Goal: Information Seeking & Learning: Check status

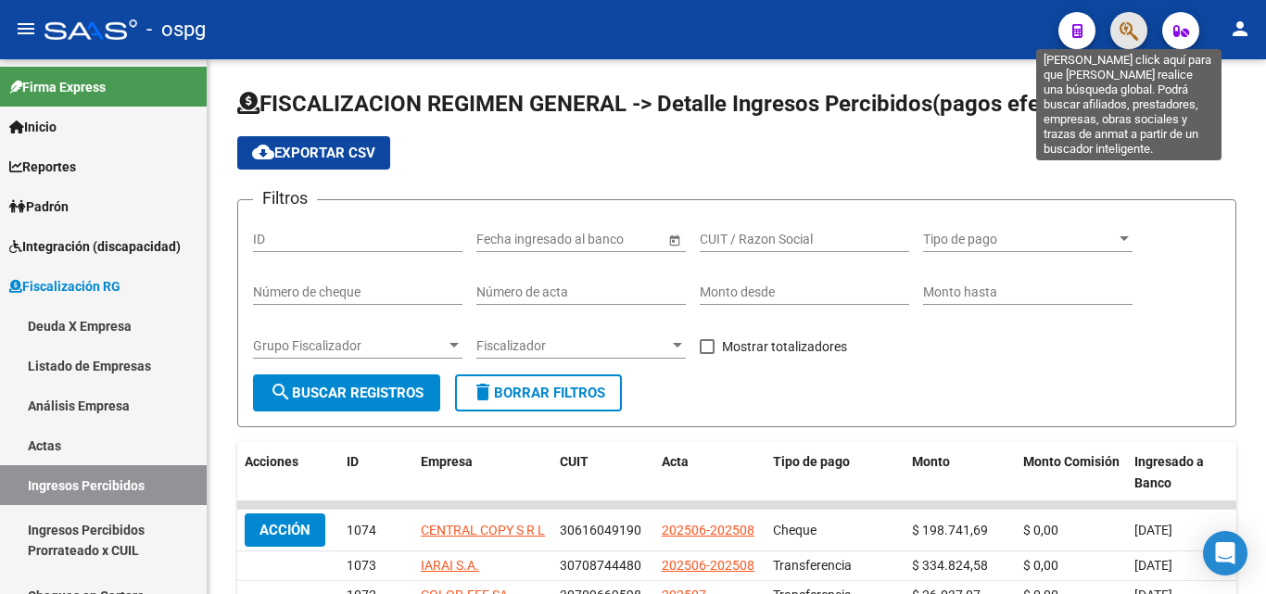
click at [1127, 37] on icon "button" at bounding box center [1128, 30] width 19 height 21
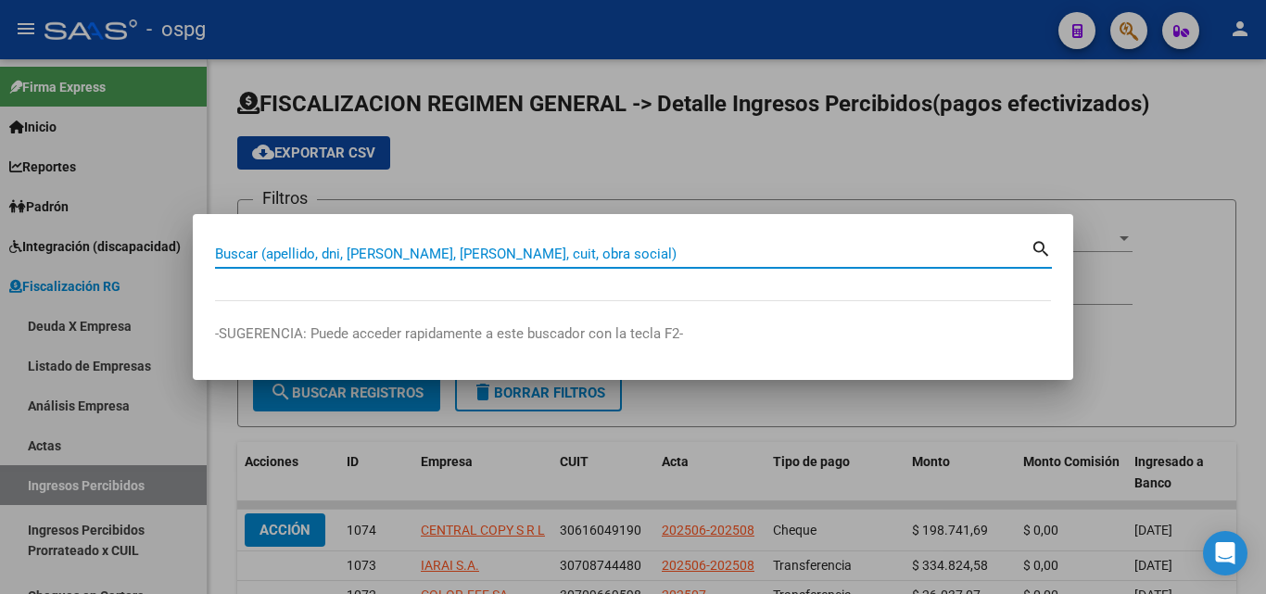
click at [415, 251] on input "Buscar (apellido, dni, [PERSON_NAME], [PERSON_NAME], cuit, obra social)" at bounding box center [622, 254] width 815 height 17
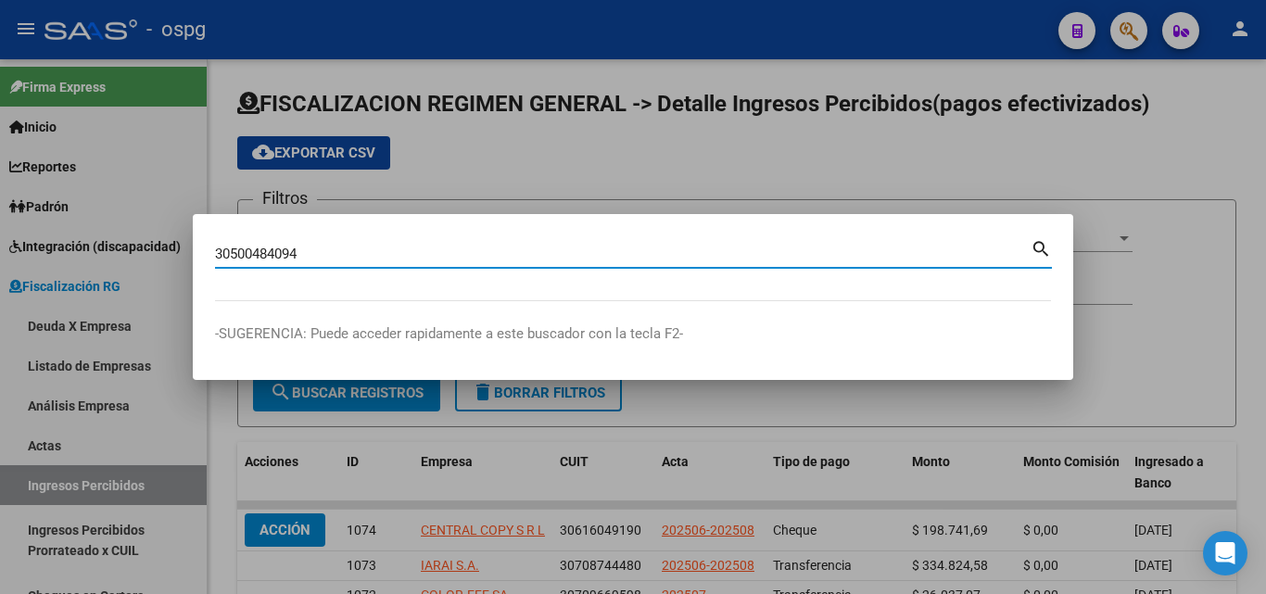
type input "30500484094"
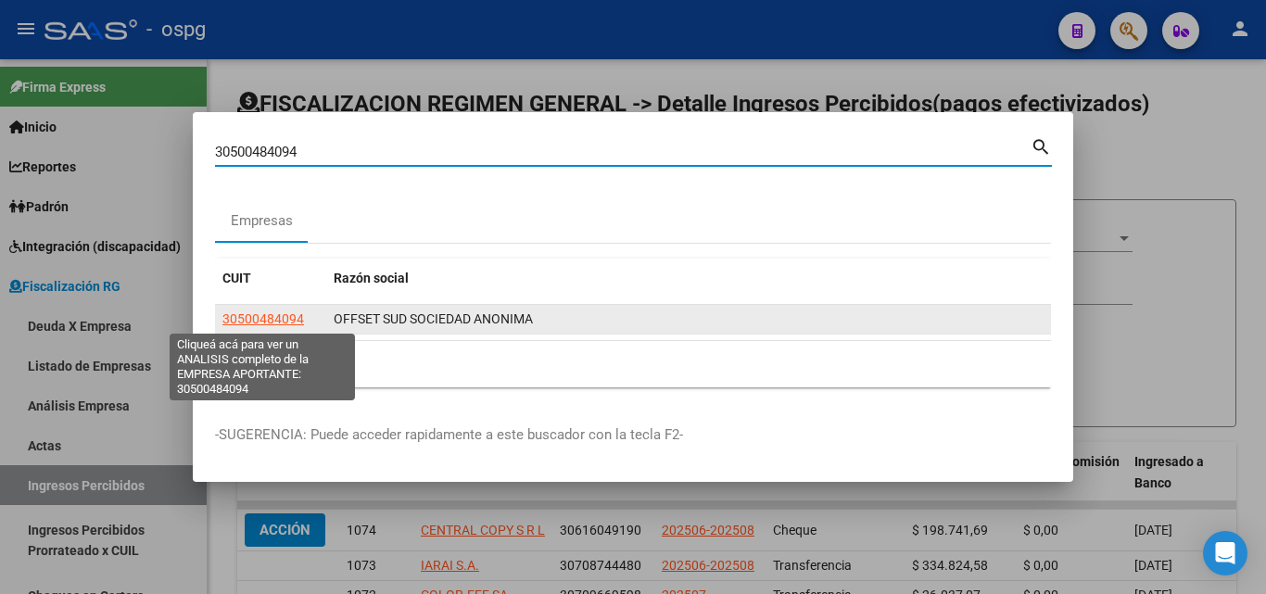
click at [285, 318] on span "30500484094" at bounding box center [263, 318] width 82 height 15
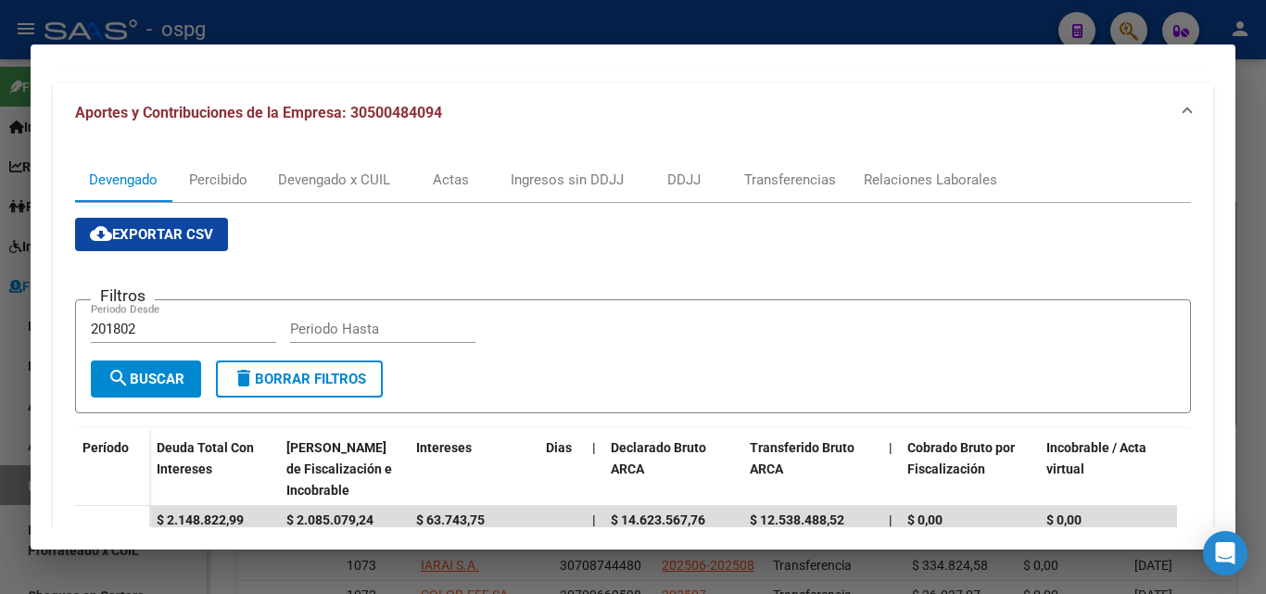
scroll to position [185, 0]
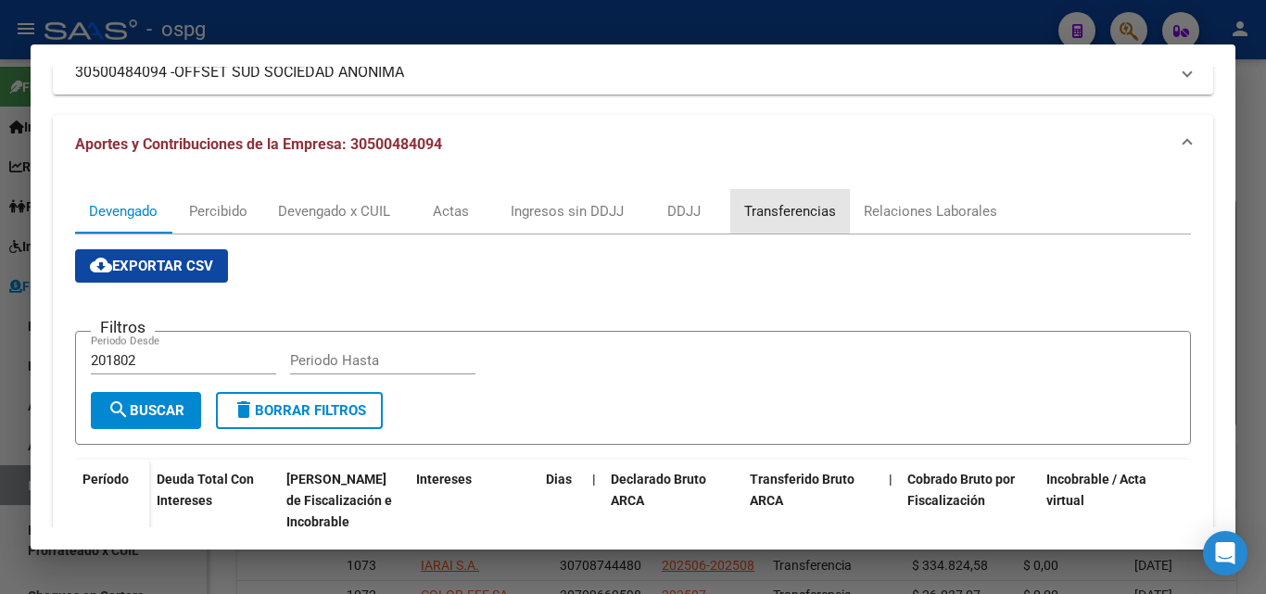
drag, startPoint x: 796, startPoint y: 216, endPoint x: 773, endPoint y: 214, distance: 23.2
click at [795, 216] on div "Transferencias" at bounding box center [790, 211] width 92 height 20
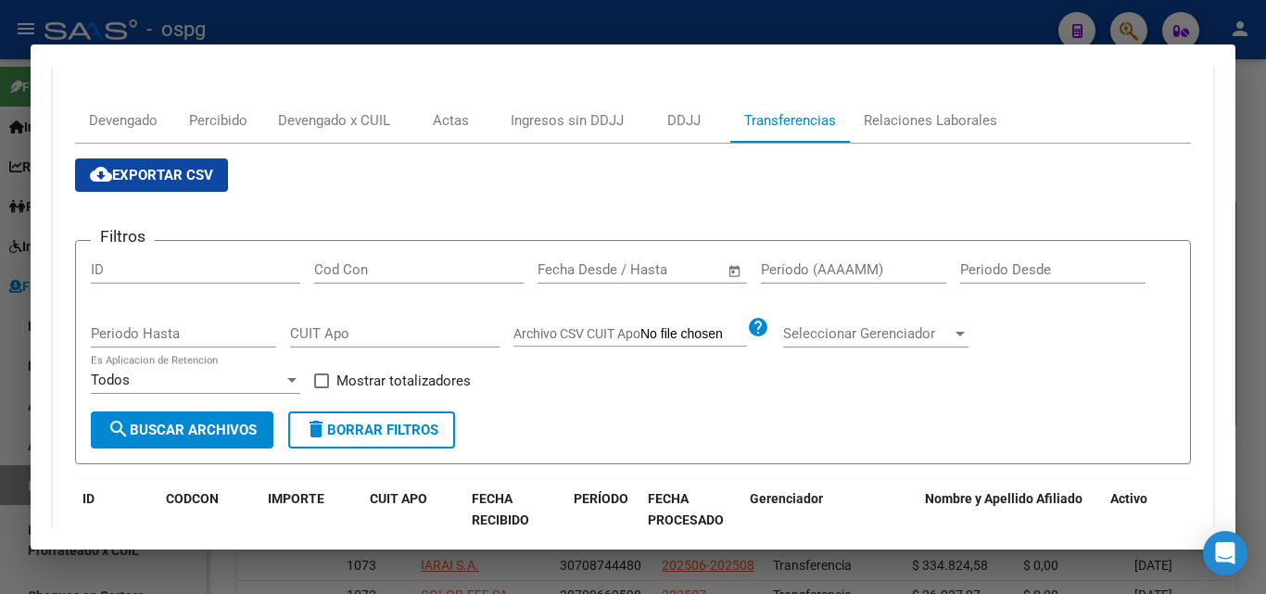
scroll to position [278, 0]
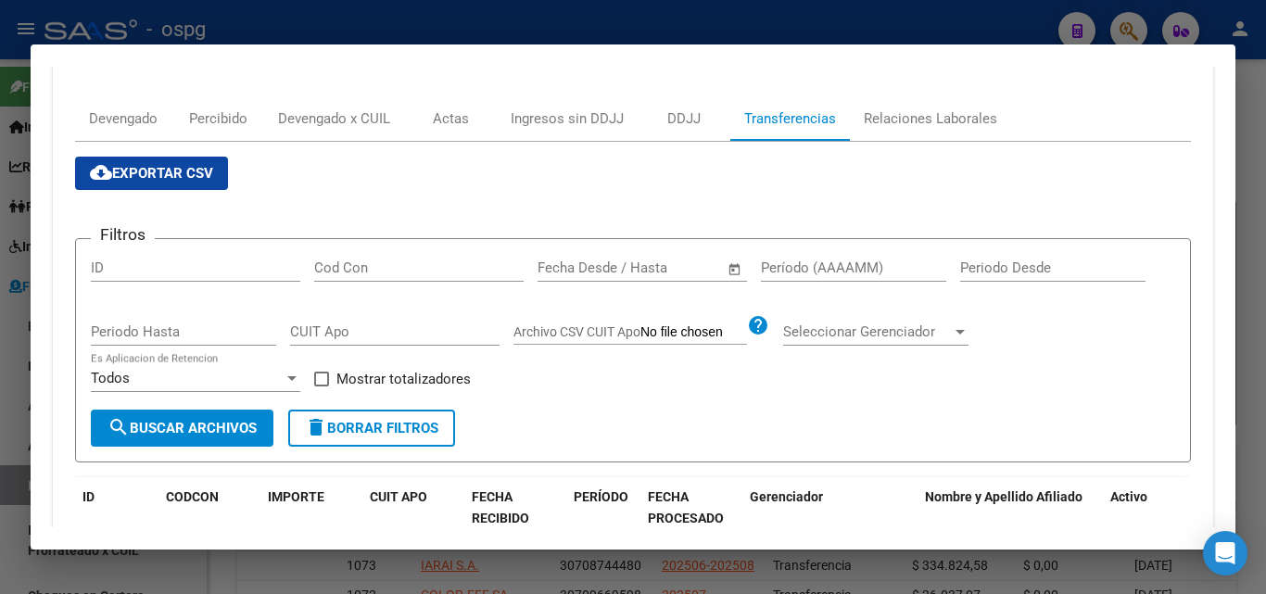
click at [799, 272] on input "Período (AAAAMM)" at bounding box center [853, 267] width 185 height 17
type input "202506"
drag, startPoint x: 328, startPoint y: 382, endPoint x: 284, endPoint y: 398, distance: 47.2
click at [327, 382] on span at bounding box center [321, 379] width 15 height 15
click at [322, 386] on input "Mostrar totalizadores" at bounding box center [321, 386] width 1 height 1
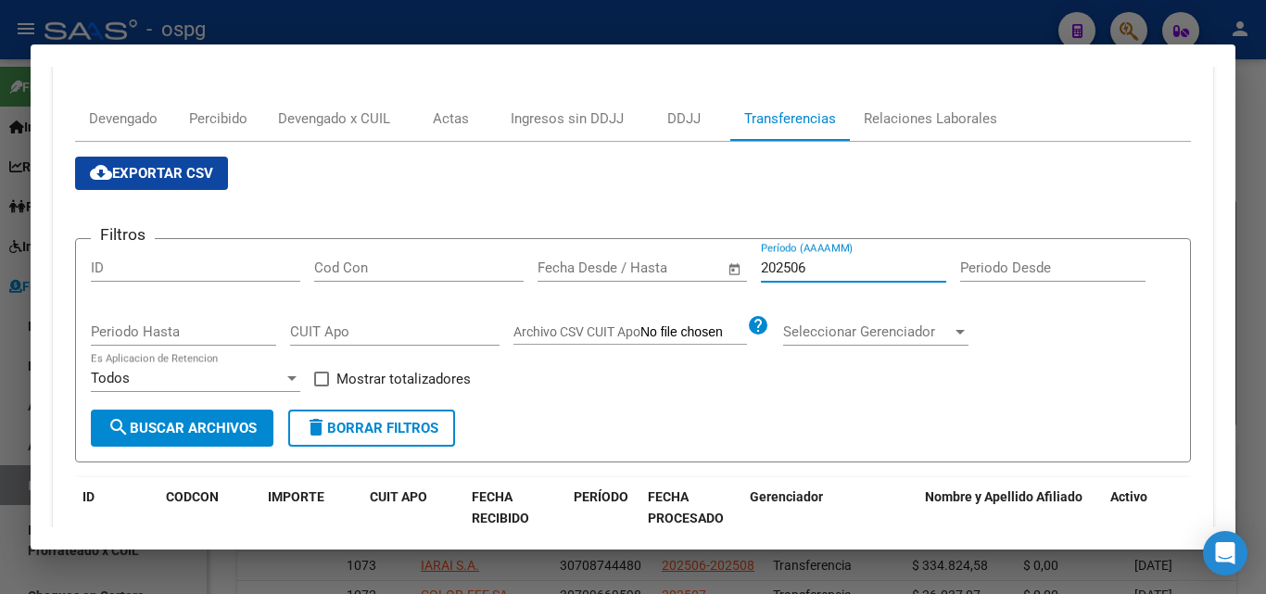
checkbox input "true"
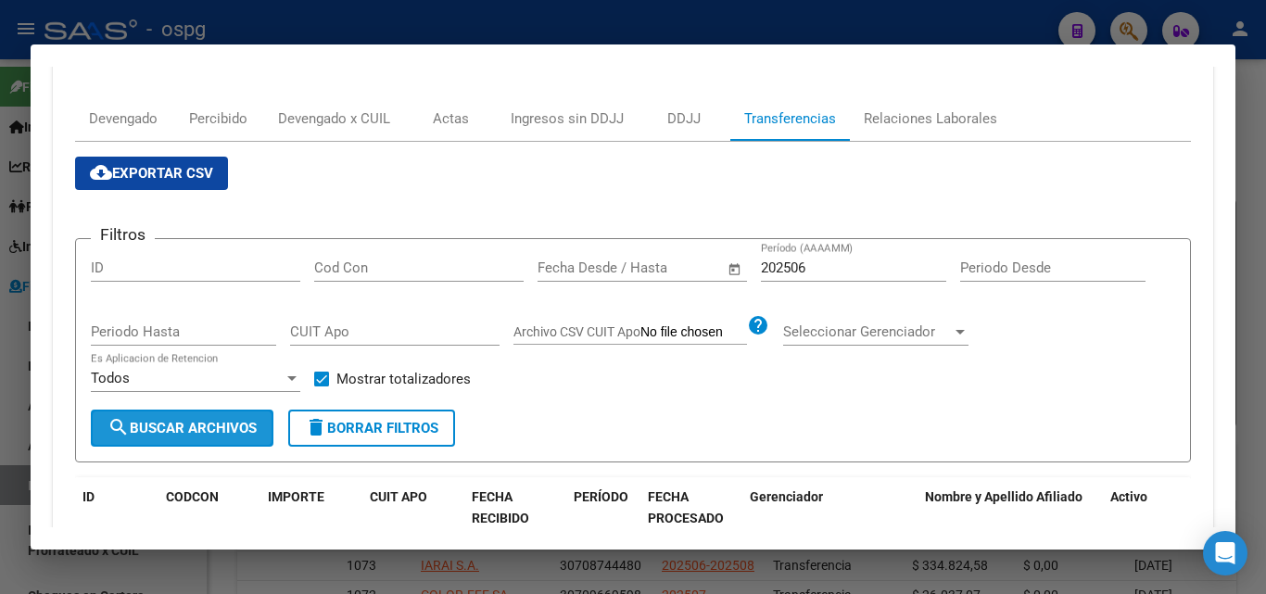
click at [244, 423] on span "search Buscar Archivos" at bounding box center [181, 428] width 149 height 17
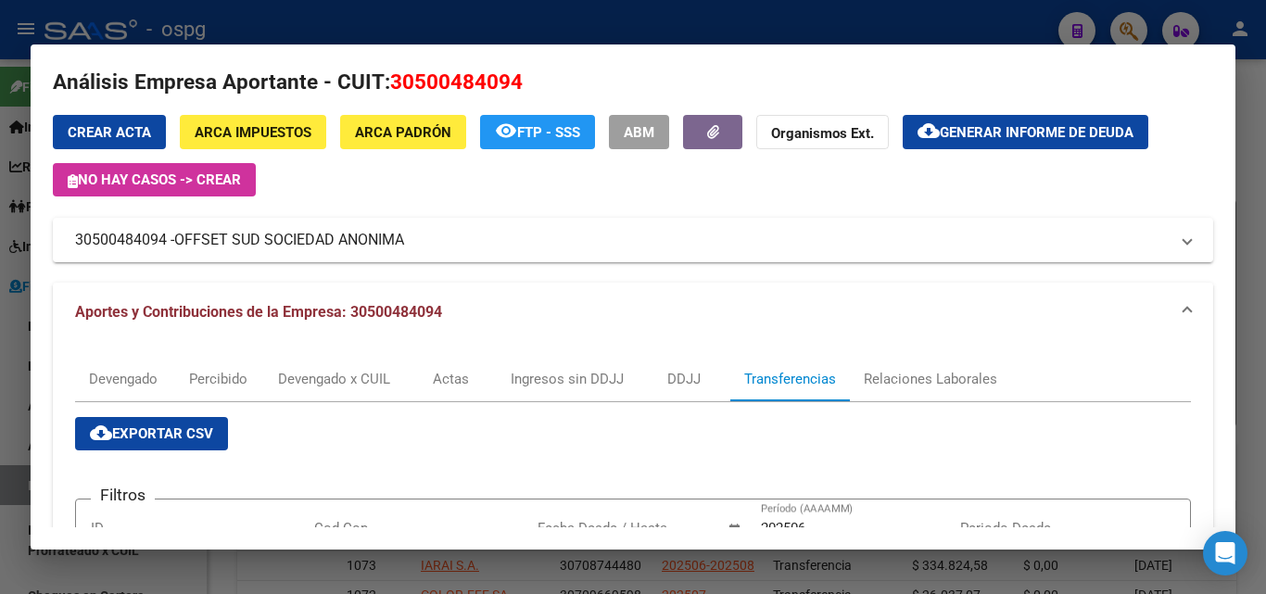
scroll to position [0, 0]
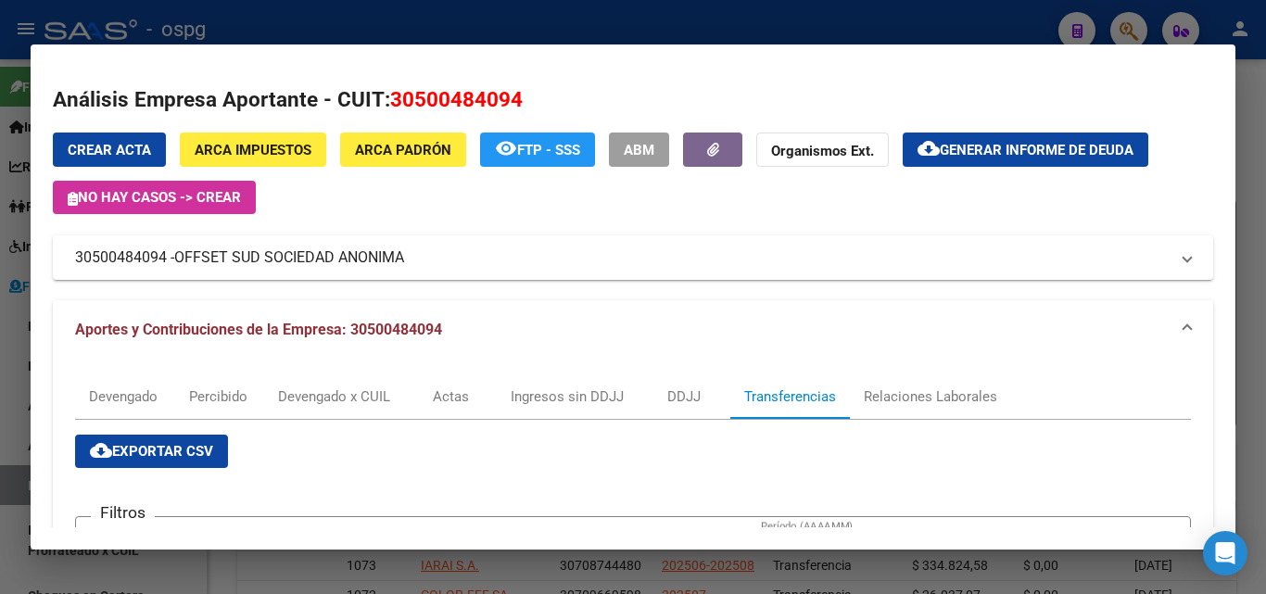
click at [0, 443] on div at bounding box center [633, 297] width 1266 height 594
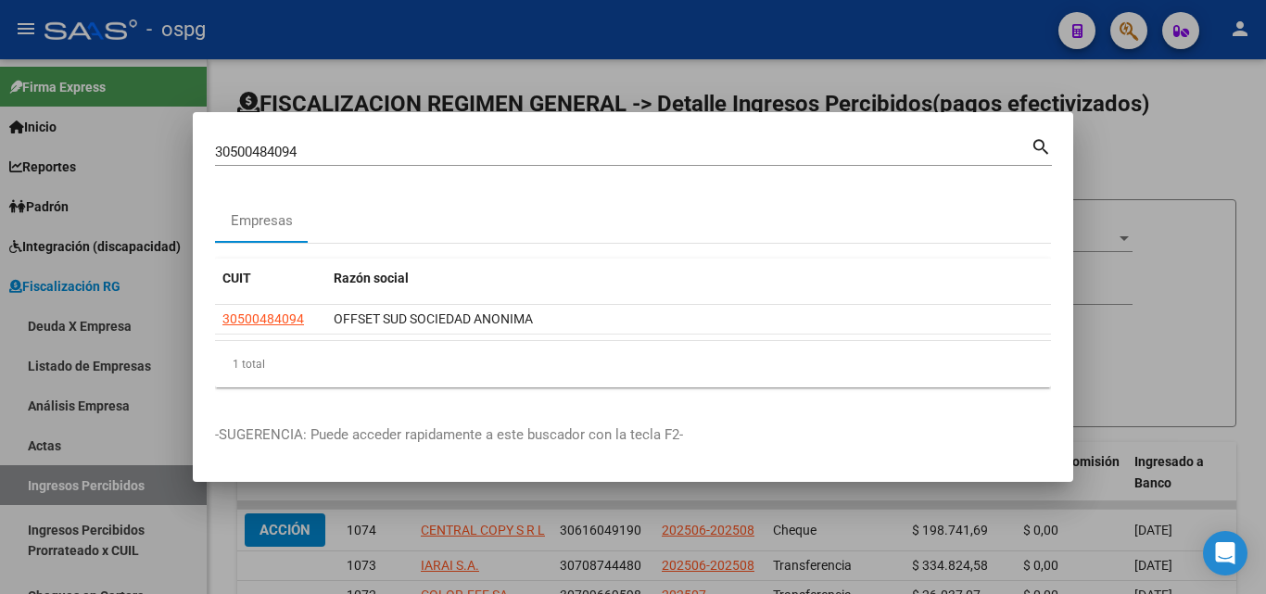
click at [651, 86] on div at bounding box center [633, 297] width 1266 height 594
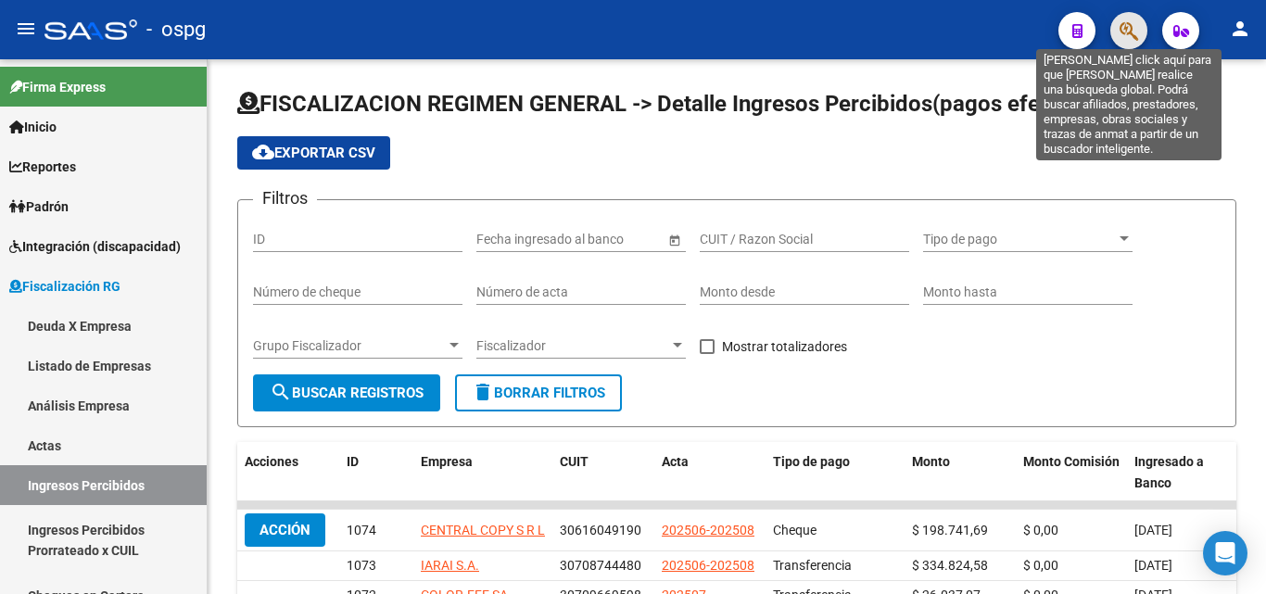
click at [1125, 33] on icon "button" at bounding box center [1128, 30] width 19 height 21
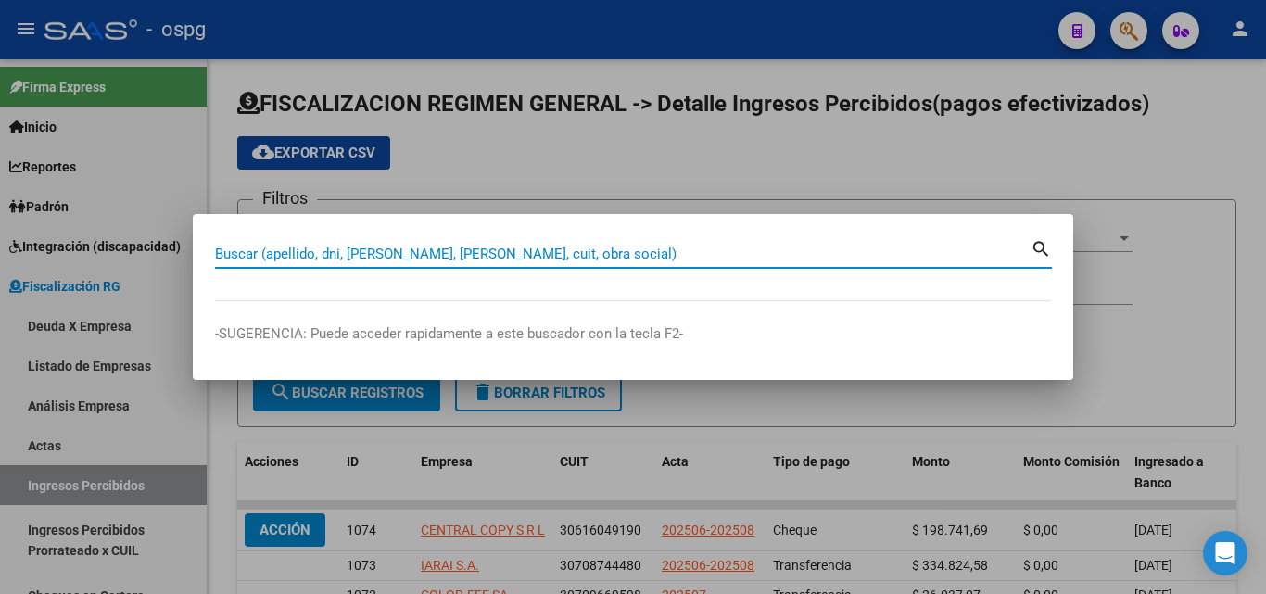
click at [501, 251] on input "Buscar (apellido, dni, [PERSON_NAME], [PERSON_NAME], cuit, obra social)" at bounding box center [622, 254] width 815 height 17
click at [500, 253] on input "Buscar (apellido, dni, [PERSON_NAME], [PERSON_NAME], cuit, obra social)" at bounding box center [622, 254] width 815 height 17
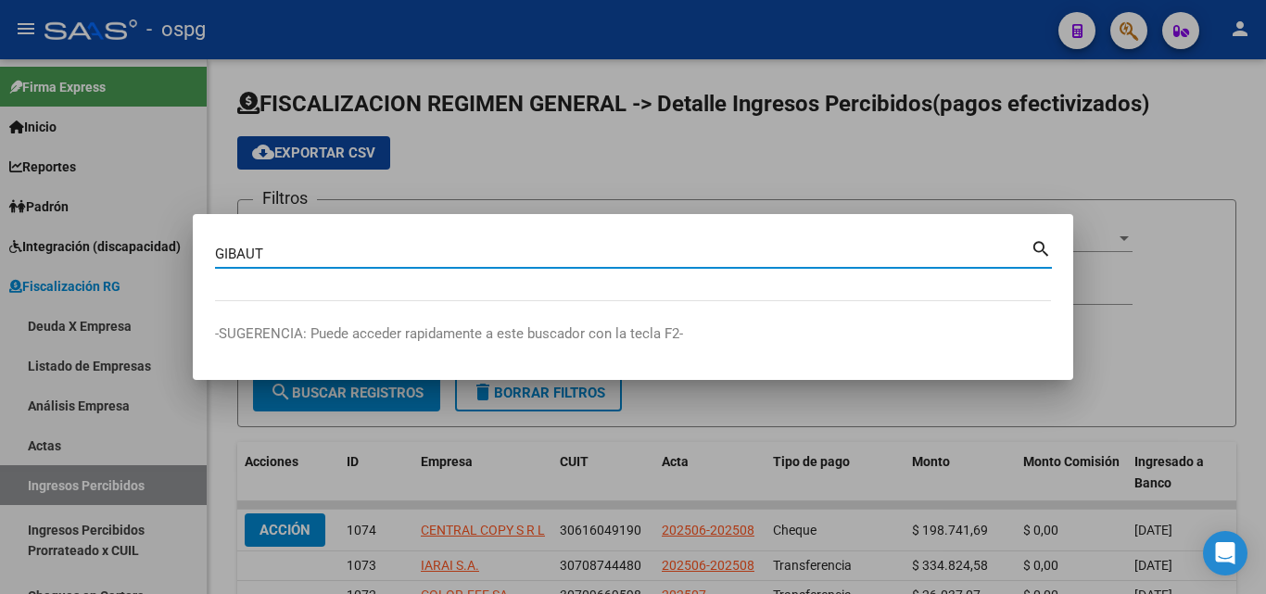
type input "GIBAUT"
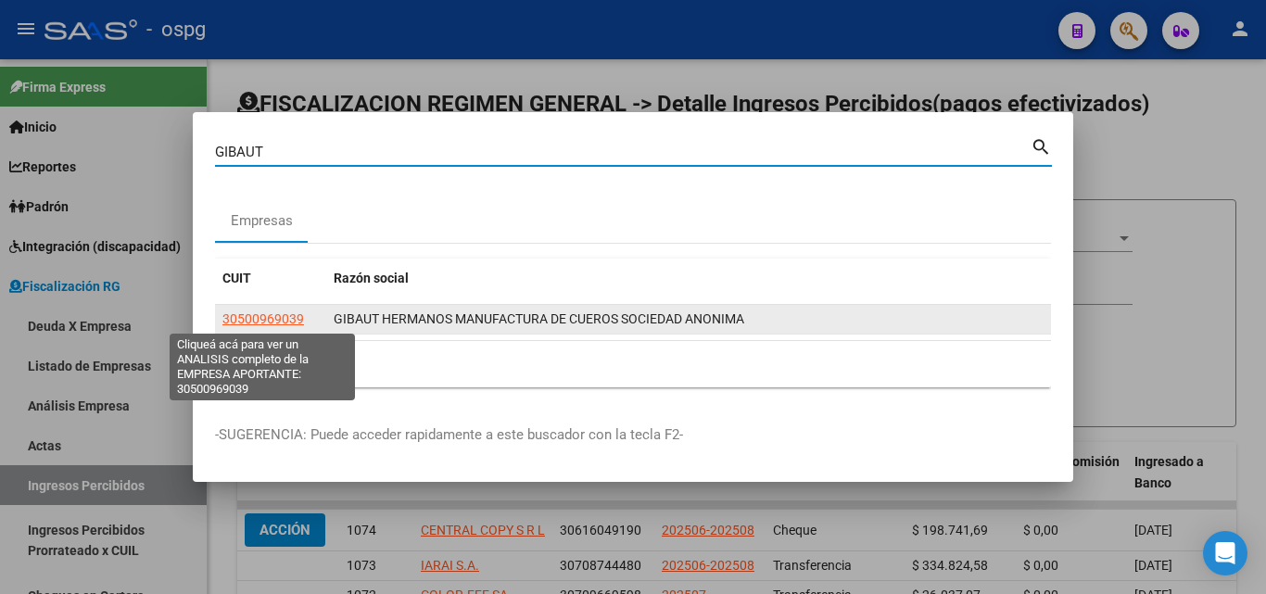
click at [267, 320] on span "30500969039" at bounding box center [263, 318] width 82 height 15
type textarea "30500969039"
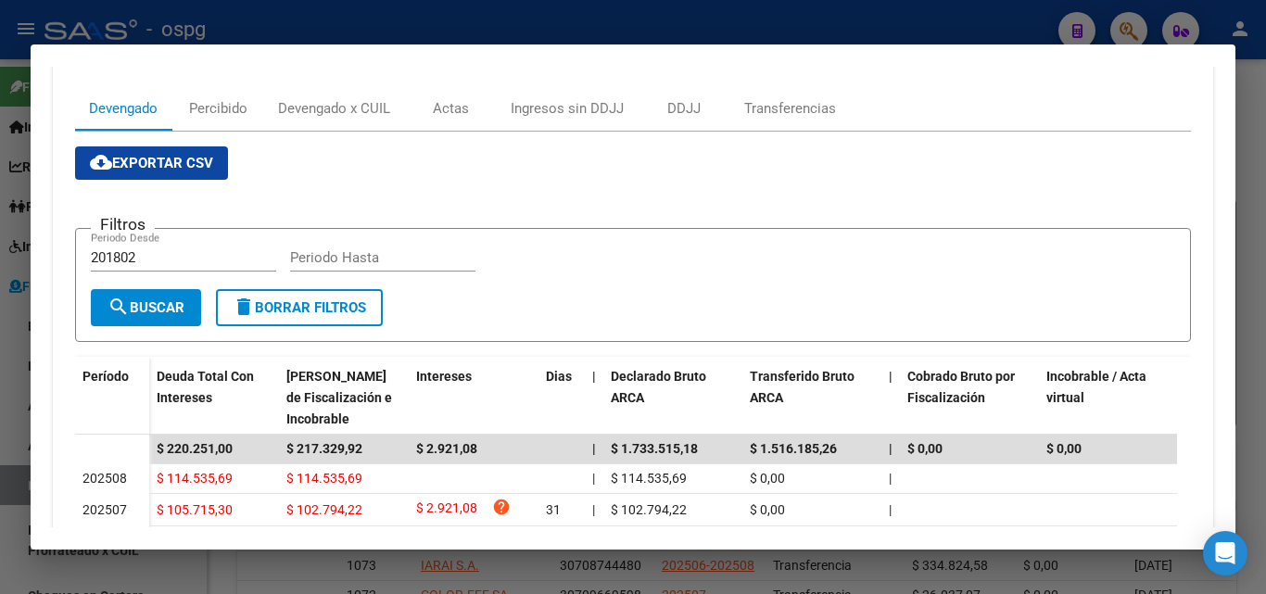
scroll to position [278, 0]
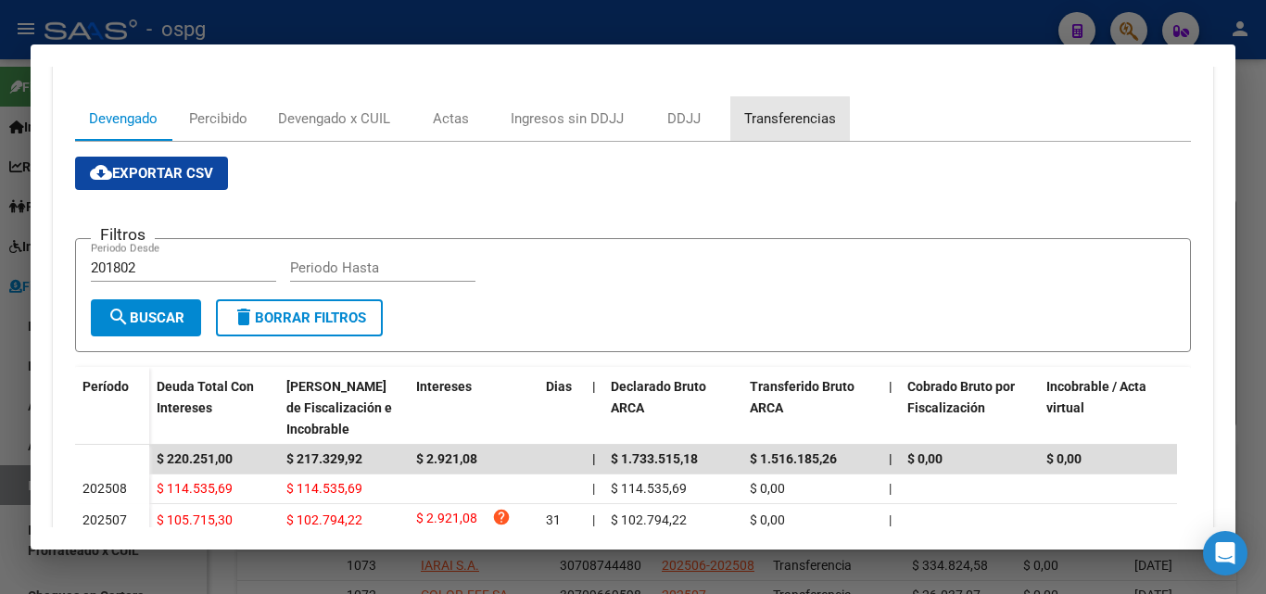
click at [776, 120] on div "Transferencias" at bounding box center [790, 118] width 92 height 20
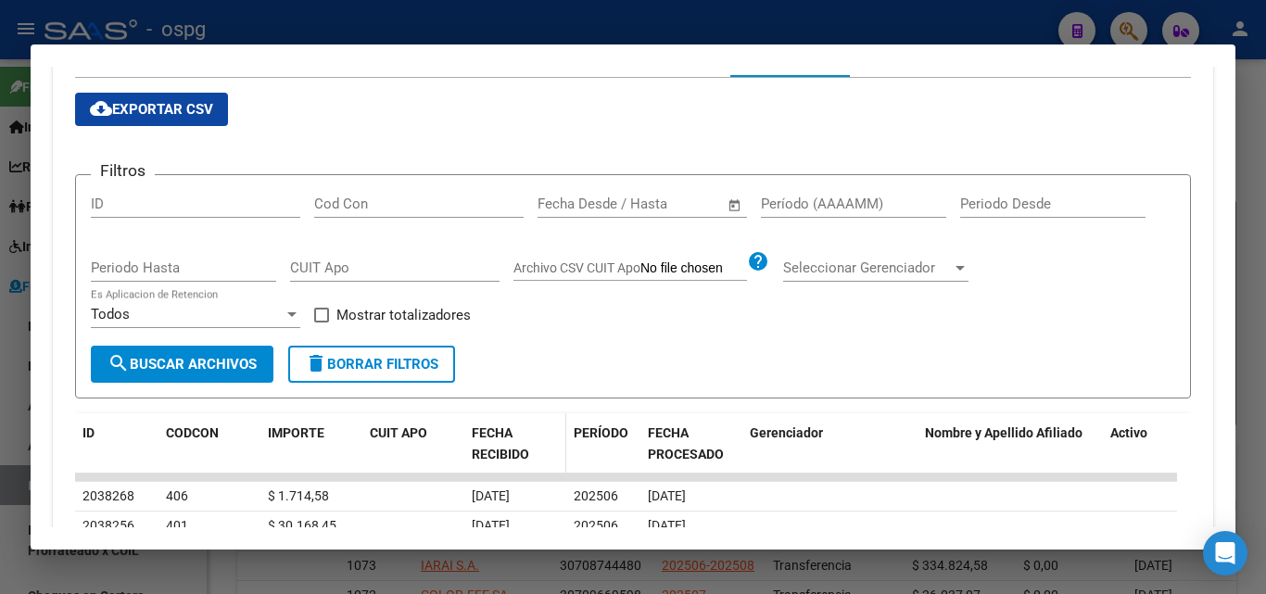
scroll to position [185, 0]
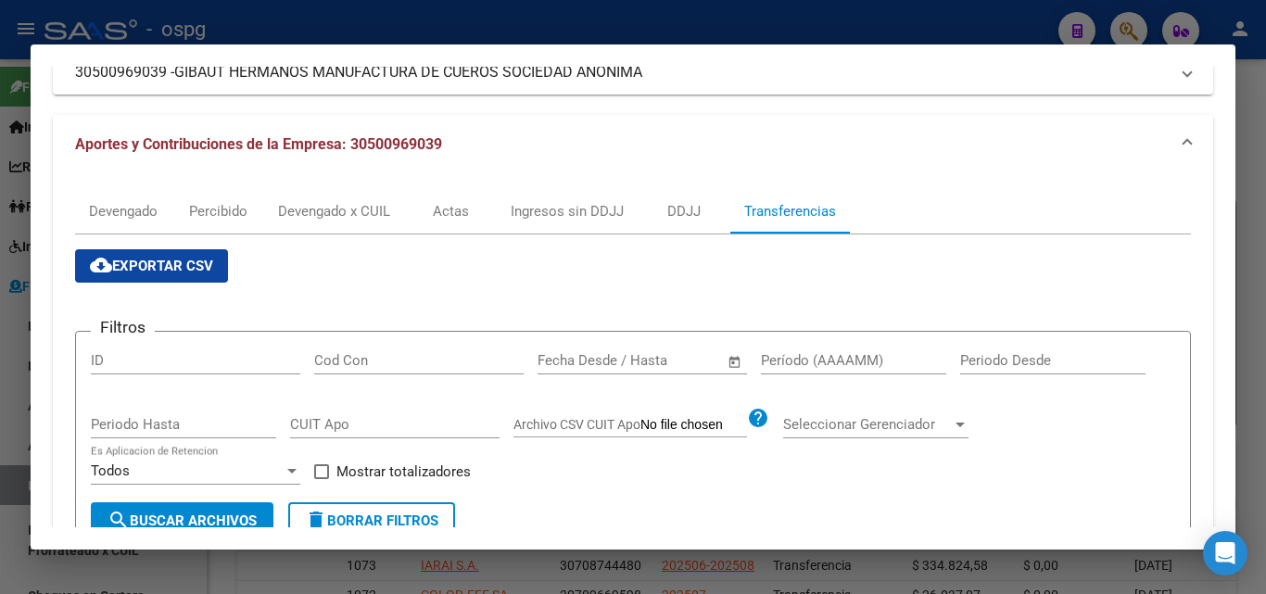
click at [819, 360] on input "Período (AAAAMM)" at bounding box center [853, 360] width 185 height 17
type input "202506"
drag, startPoint x: 324, startPoint y: 470, endPoint x: 284, endPoint y: 497, distance: 48.8
click at [323, 471] on span at bounding box center [321, 471] width 15 height 15
click at [322, 479] on input "Mostrar totalizadores" at bounding box center [321, 479] width 1 height 1
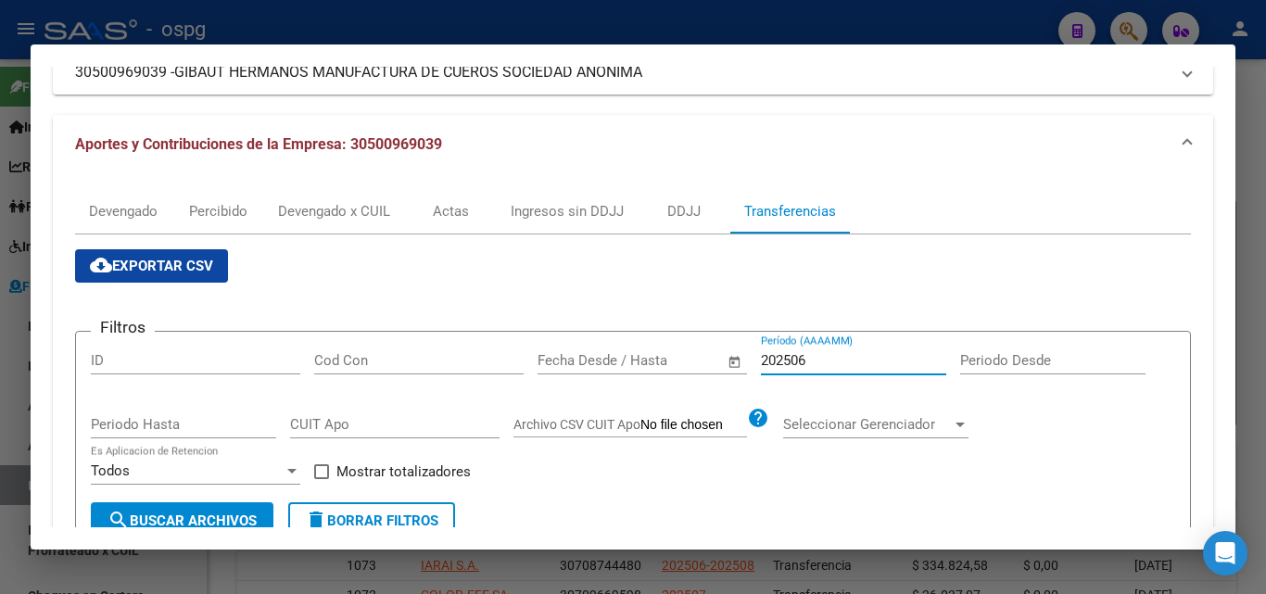
checkbox input "true"
click at [237, 525] on span "search Buscar Archivos" at bounding box center [181, 520] width 149 height 17
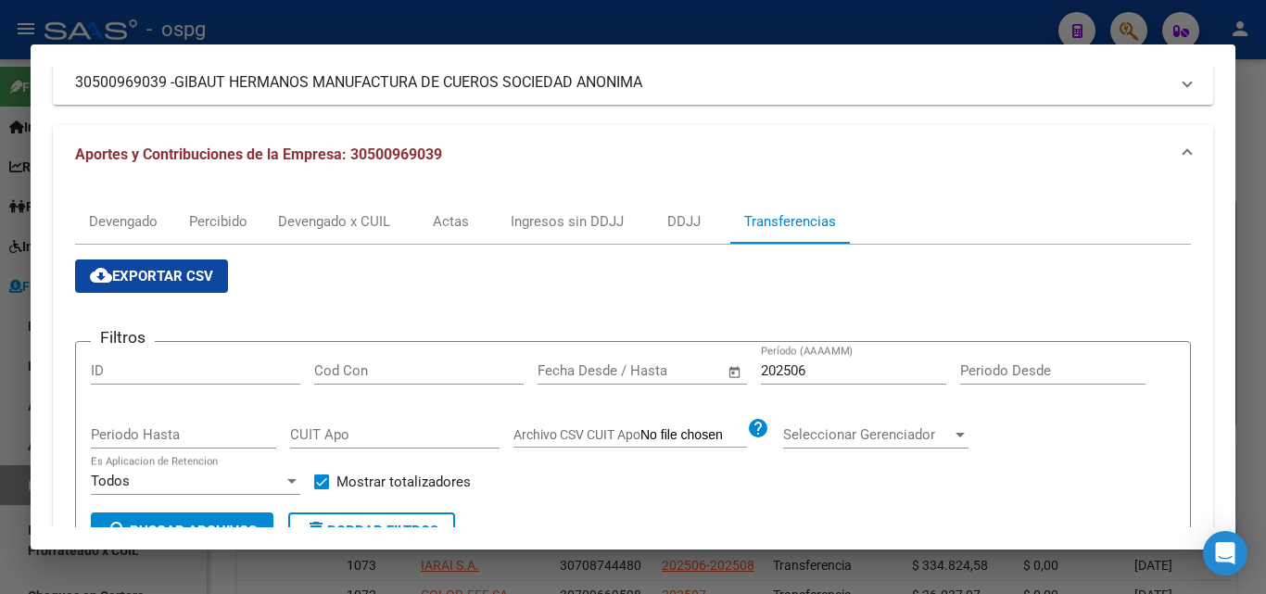
scroll to position [0, 0]
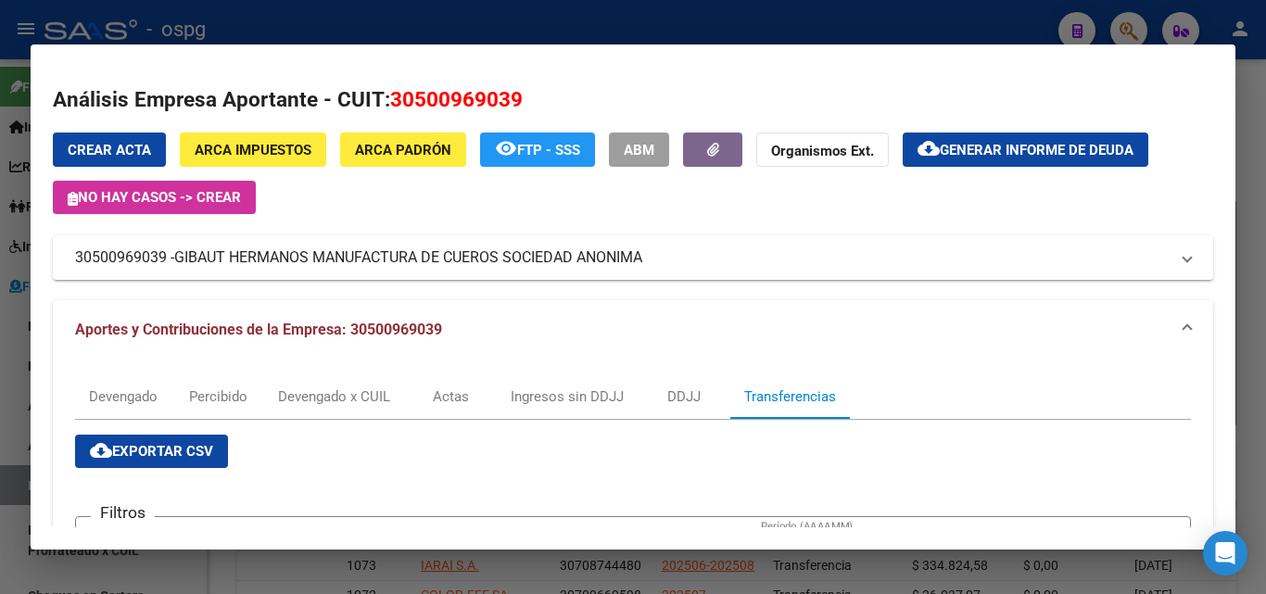
click at [1265, 210] on div at bounding box center [633, 297] width 1266 height 594
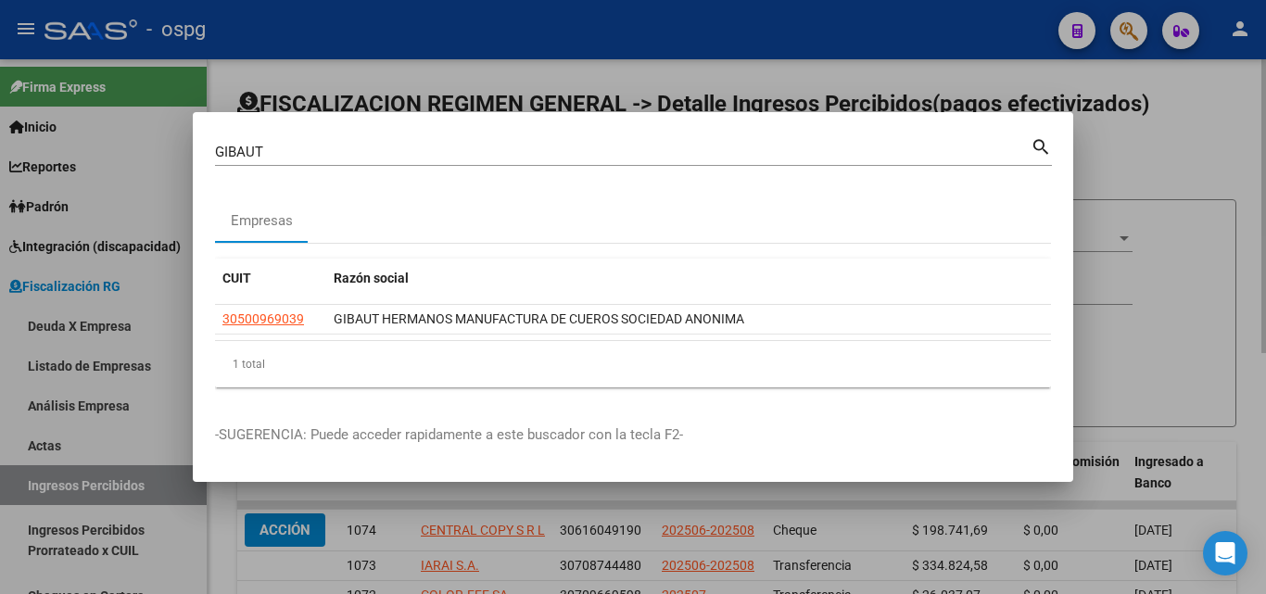
drag, startPoint x: 1214, startPoint y: 153, endPoint x: 1144, endPoint y: 110, distance: 82.3
click at [1200, 147] on div at bounding box center [633, 297] width 1266 height 594
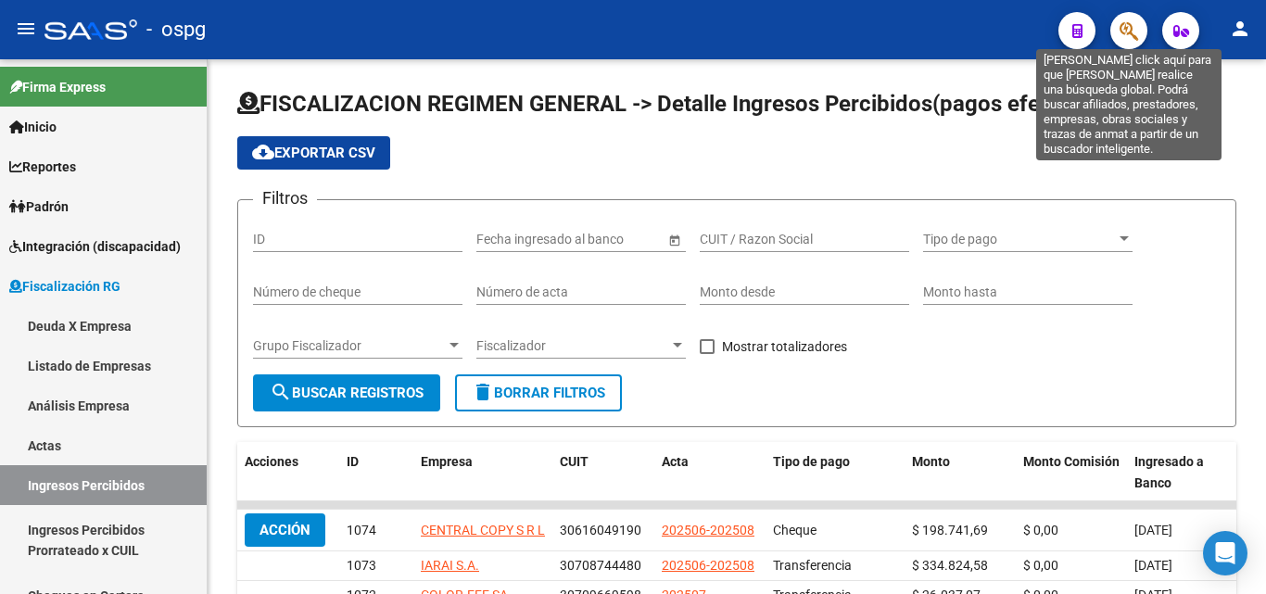
click at [1116, 32] on button "button" at bounding box center [1128, 30] width 37 height 37
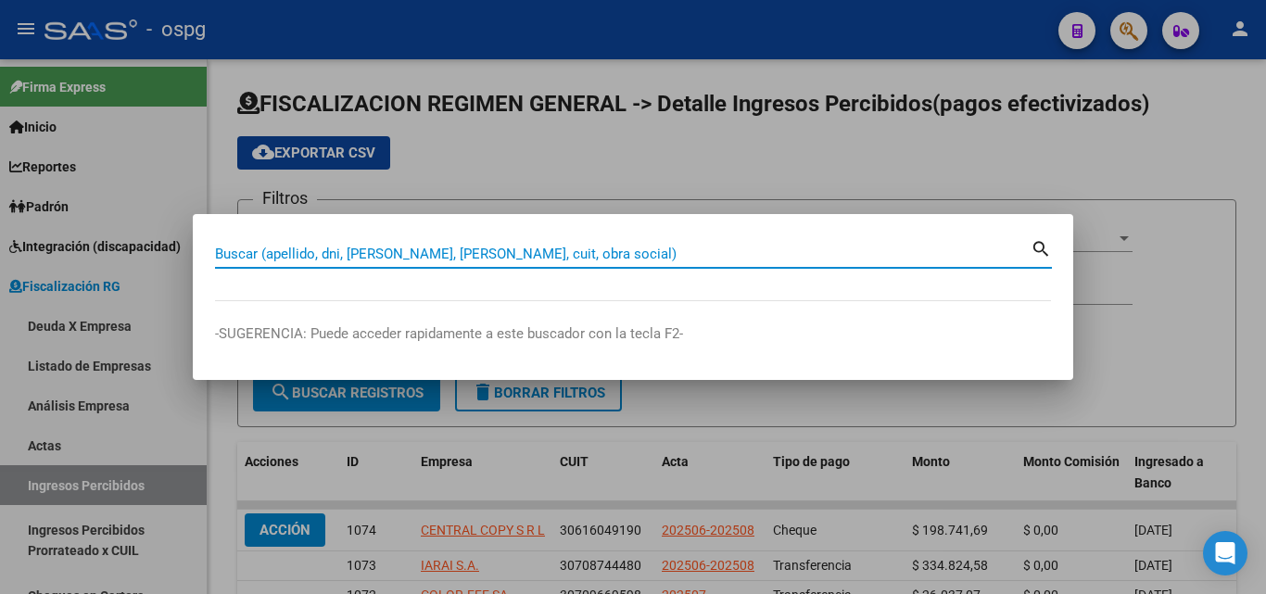
click at [335, 253] on input "Buscar (apellido, dni, [PERSON_NAME], [PERSON_NAME], cuit, obra social)" at bounding box center [622, 254] width 815 height 17
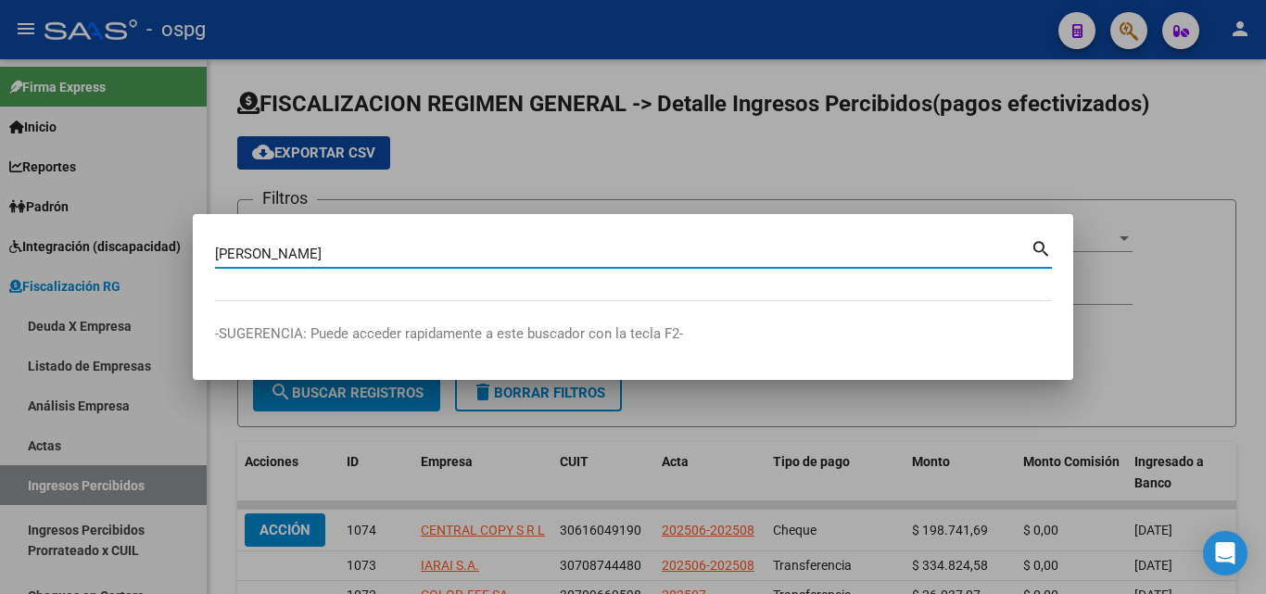
type input "[PERSON_NAME]"
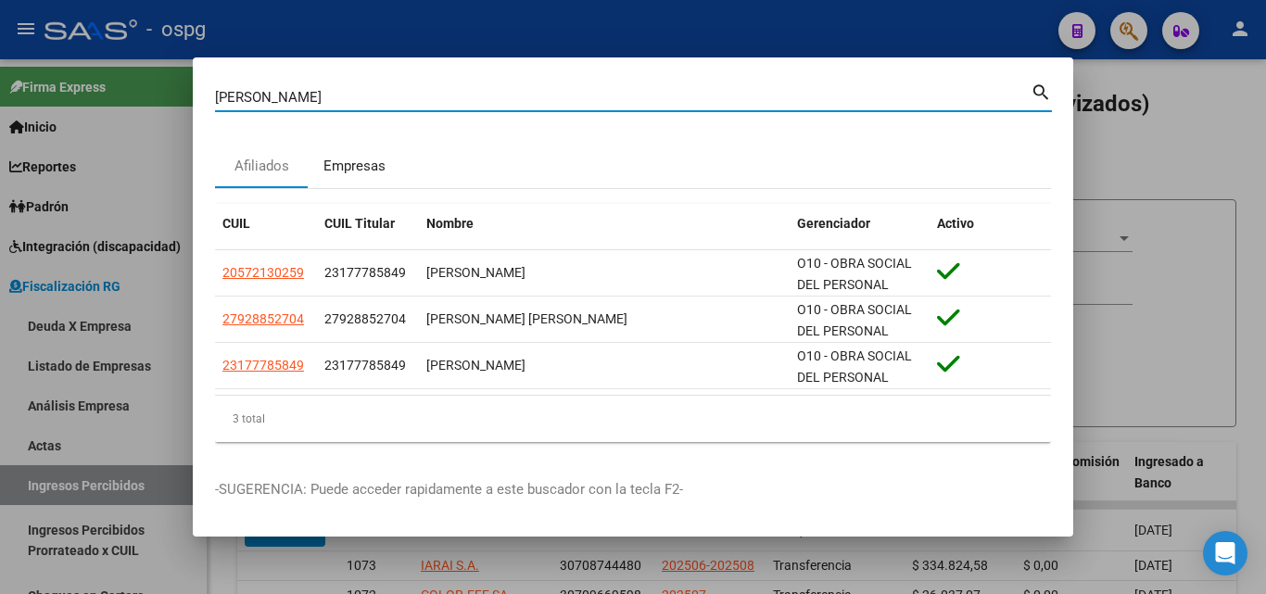
click at [345, 156] on div "Empresas" at bounding box center [354, 166] width 62 height 21
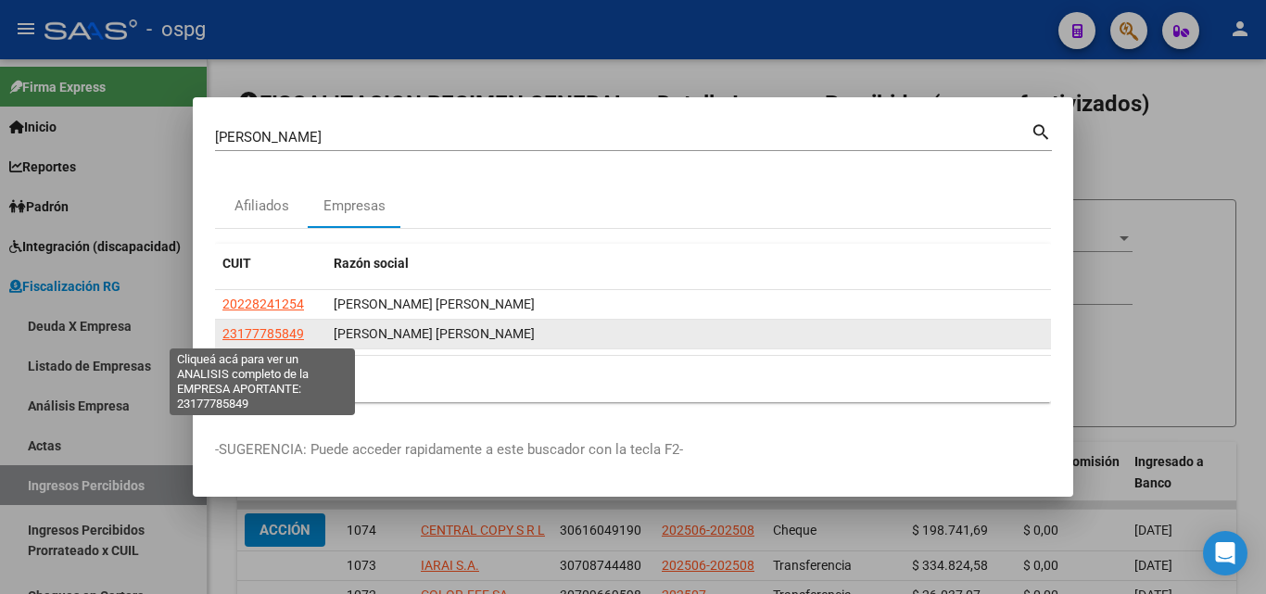
click at [275, 337] on span "23177785849" at bounding box center [263, 333] width 82 height 15
type textarea "23177785849"
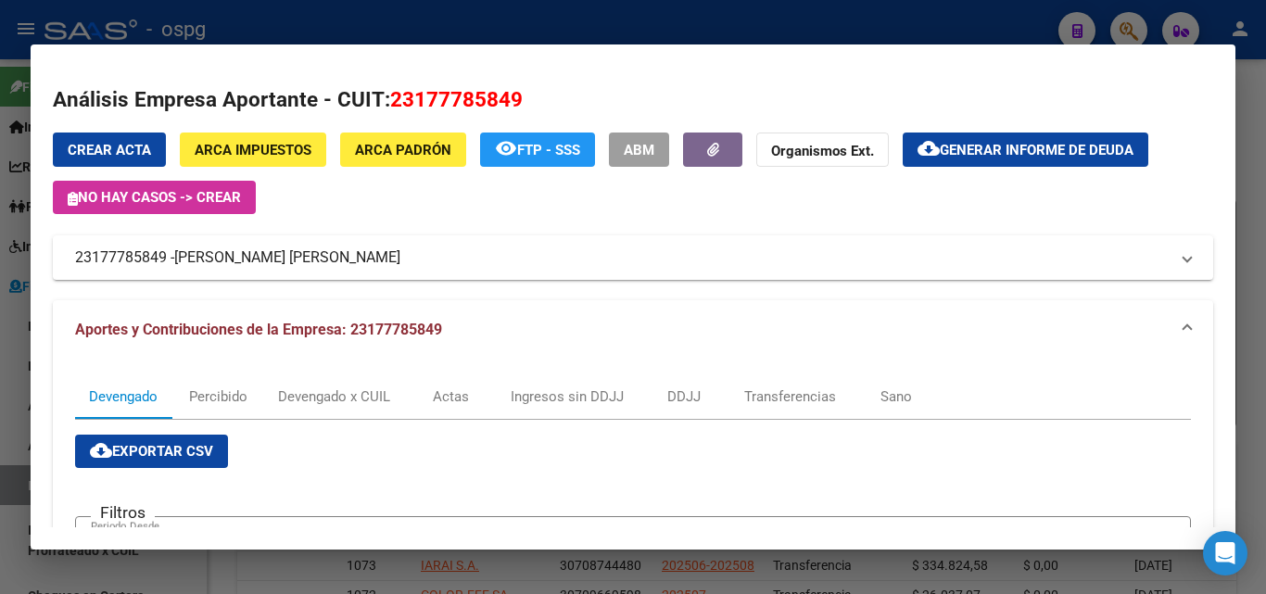
click at [0, 368] on div at bounding box center [633, 297] width 1266 height 594
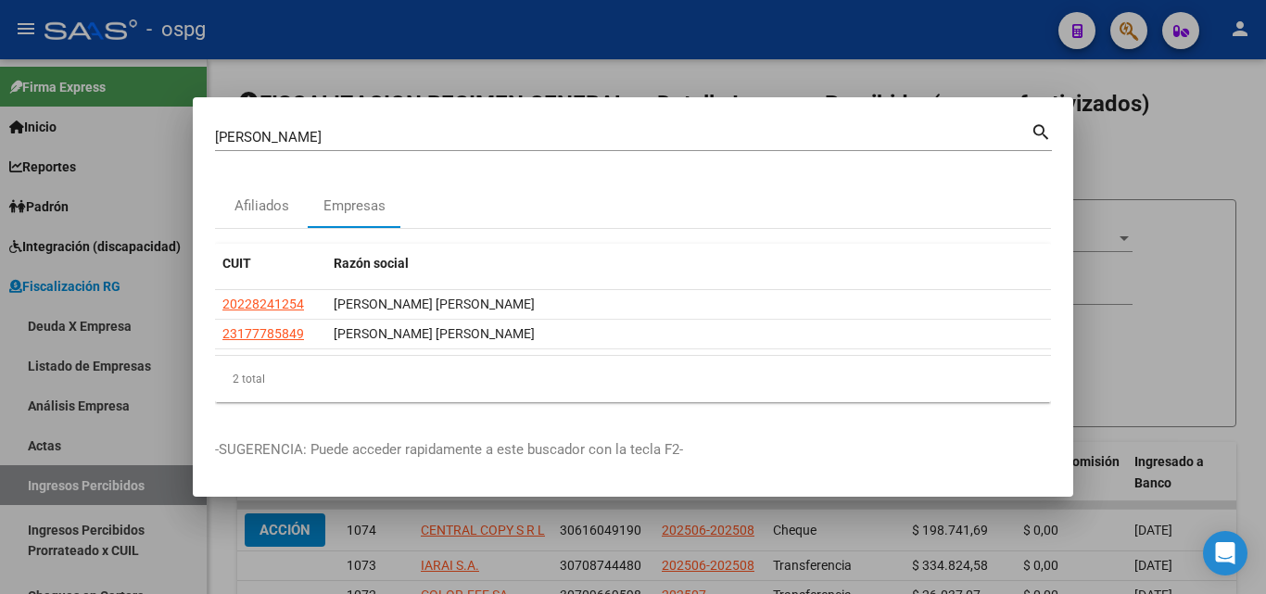
click at [460, 69] on div at bounding box center [633, 297] width 1266 height 594
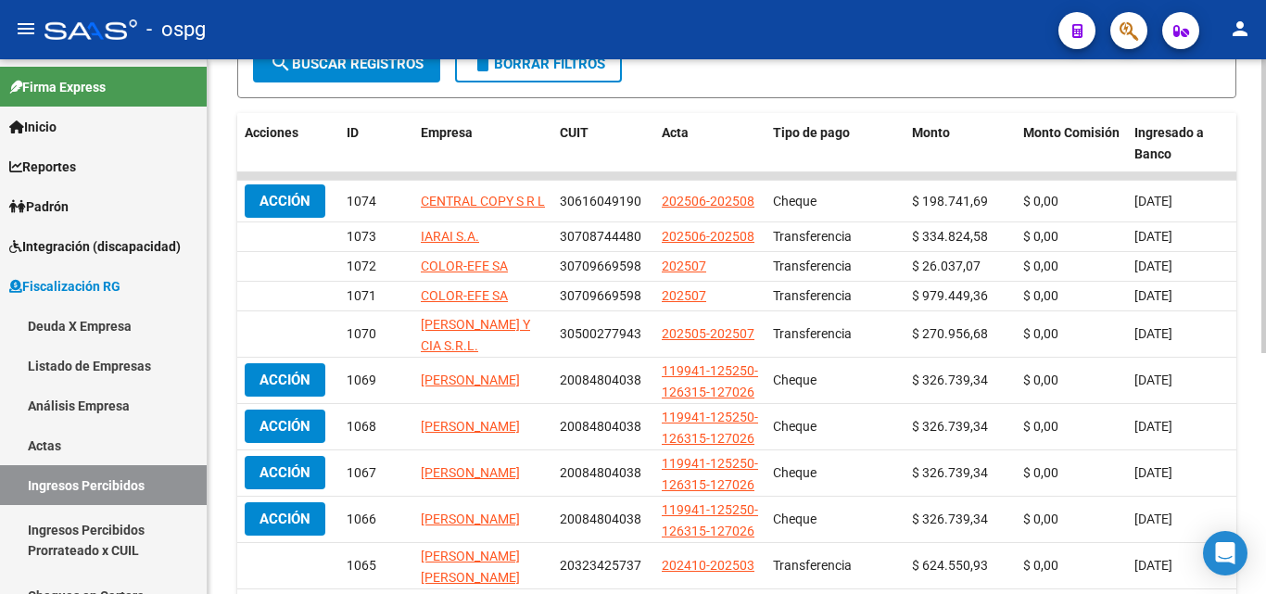
scroll to position [371, 0]
